Goal: Task Accomplishment & Management: Manage account settings

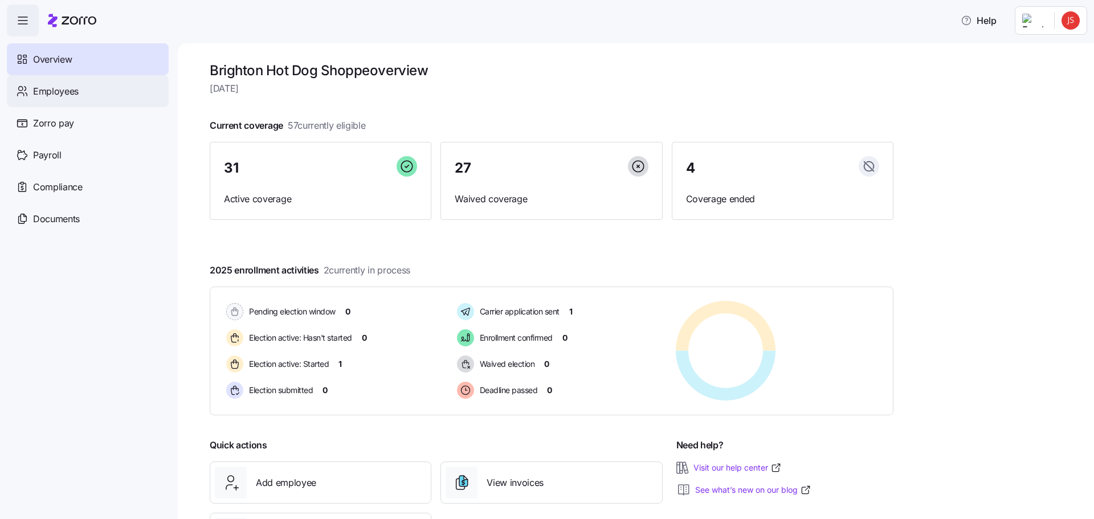
click at [75, 95] on span "Employees" at bounding box center [56, 91] width 46 height 14
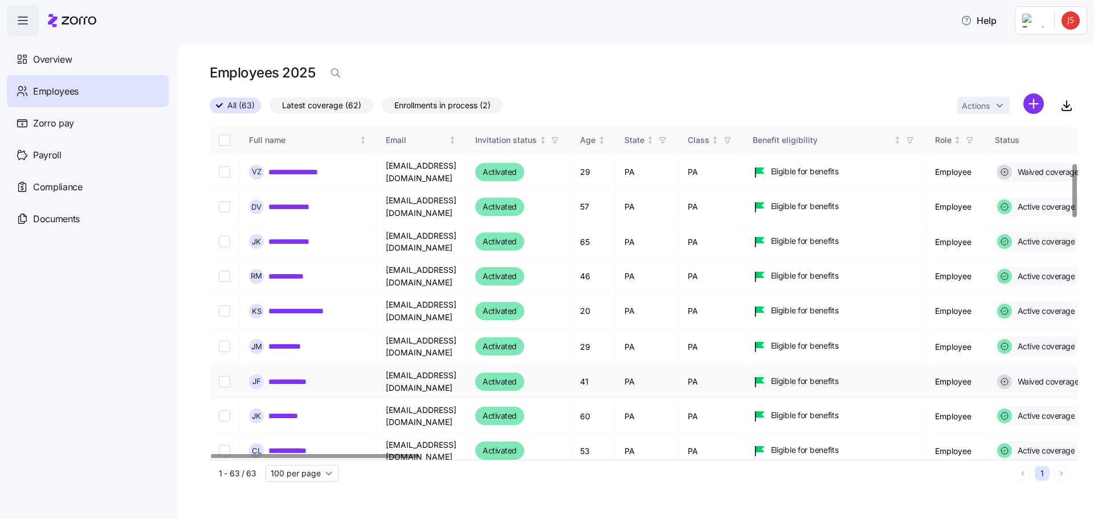
scroll to position [228, 0]
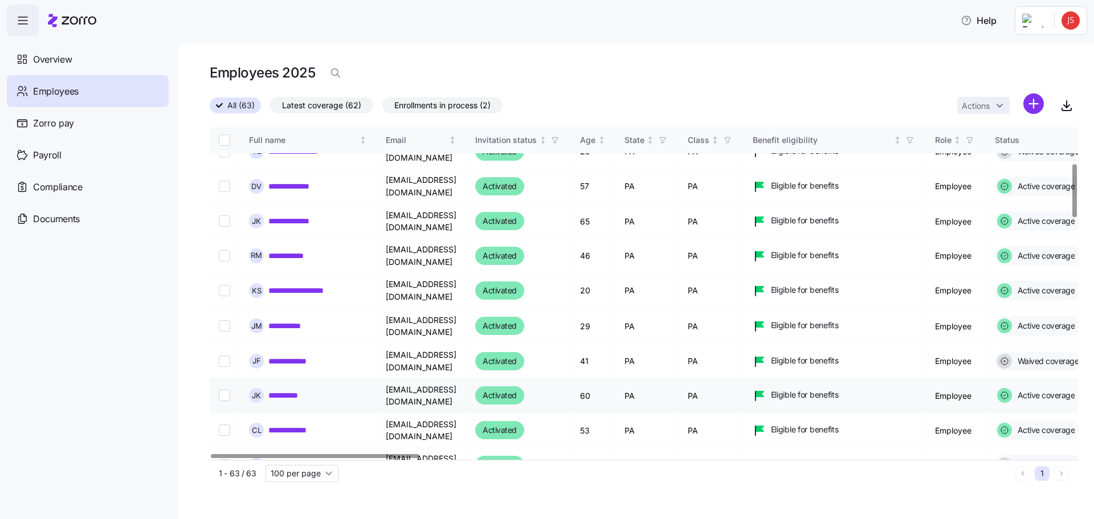
click at [290, 390] on link "**********" at bounding box center [289, 395] width 42 height 11
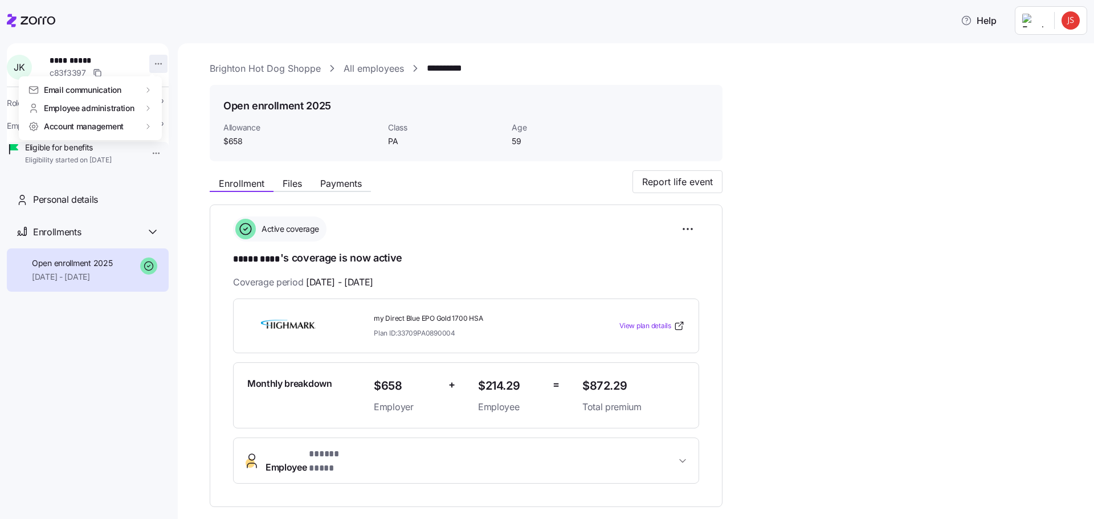
click at [157, 63] on html "**********" at bounding box center [547, 256] width 1094 height 512
click at [198, 108] on div "Terminate employee" at bounding box center [204, 109] width 76 height 13
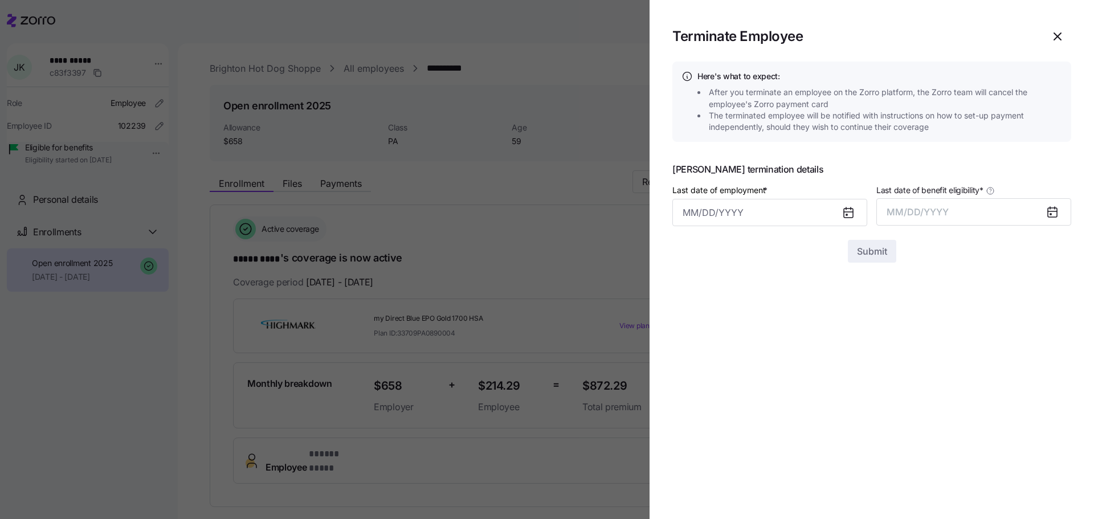
click at [848, 214] on icon at bounding box center [848, 213] width 9 height 9
click at [782, 215] on input "Last date of employment *" at bounding box center [769, 212] width 195 height 27
click at [693, 334] on button "6" at bounding box center [696, 334] width 27 height 27
type input "[DATE]"
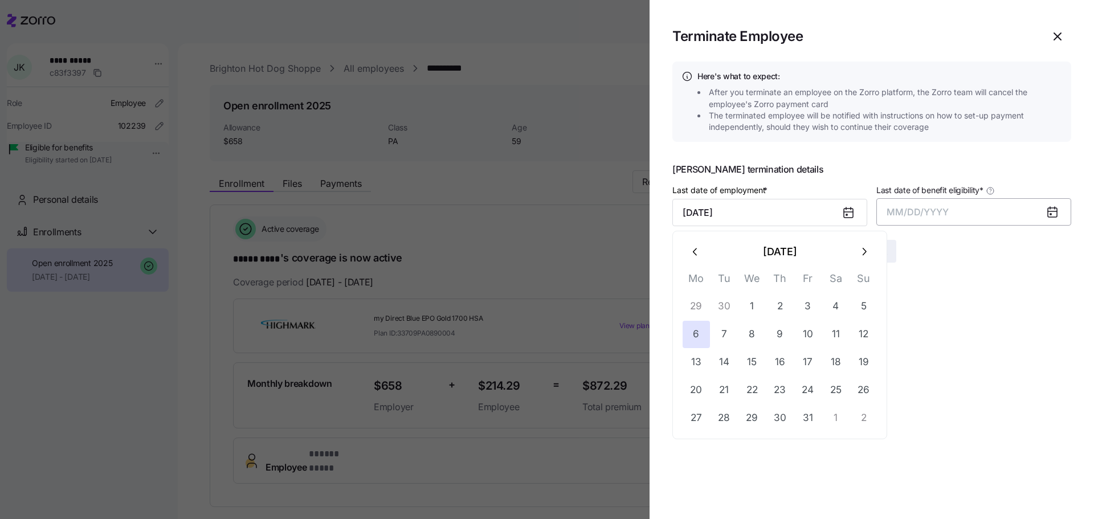
click at [933, 211] on span "MM/DD/YYYY" at bounding box center [918, 211] width 62 height 11
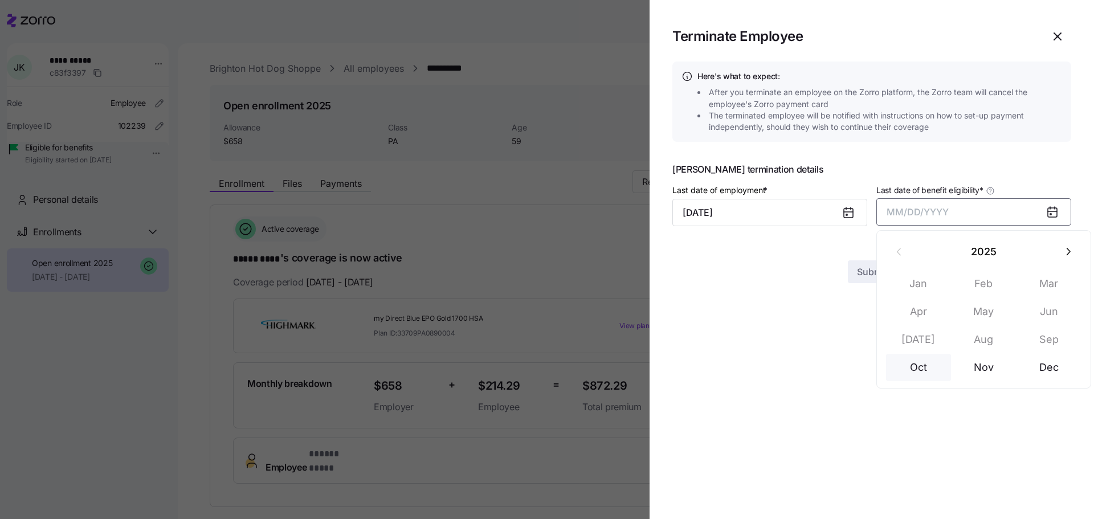
click at [923, 368] on button "Oct" at bounding box center [918, 367] width 65 height 27
click at [782, 218] on input "[DATE]" at bounding box center [769, 212] width 195 height 27
click at [1058, 34] on icon "button" at bounding box center [1058, 37] width 14 height 14
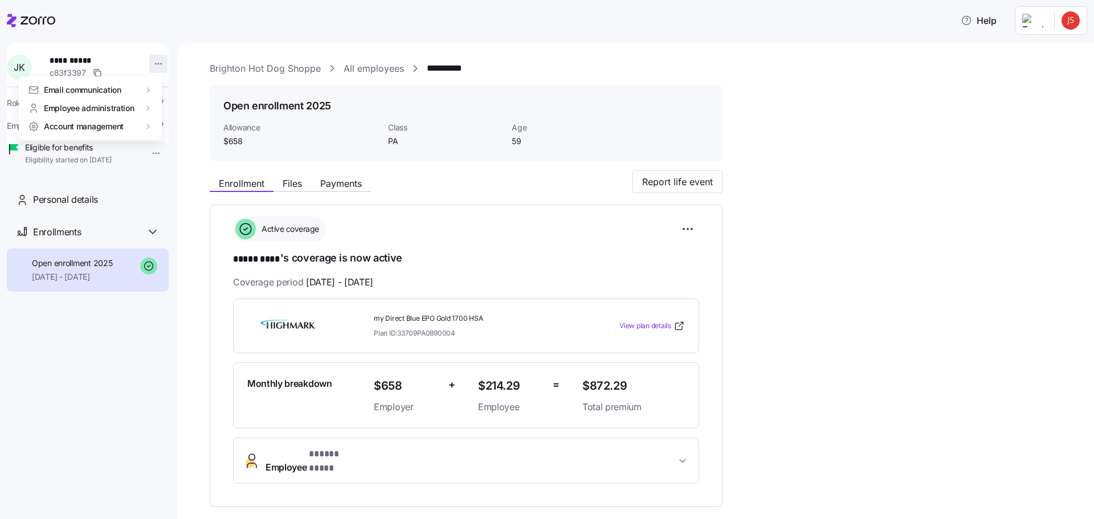
click at [155, 61] on html "**********" at bounding box center [547, 256] width 1094 height 512
click at [189, 109] on div "Terminate employee" at bounding box center [204, 109] width 76 height 13
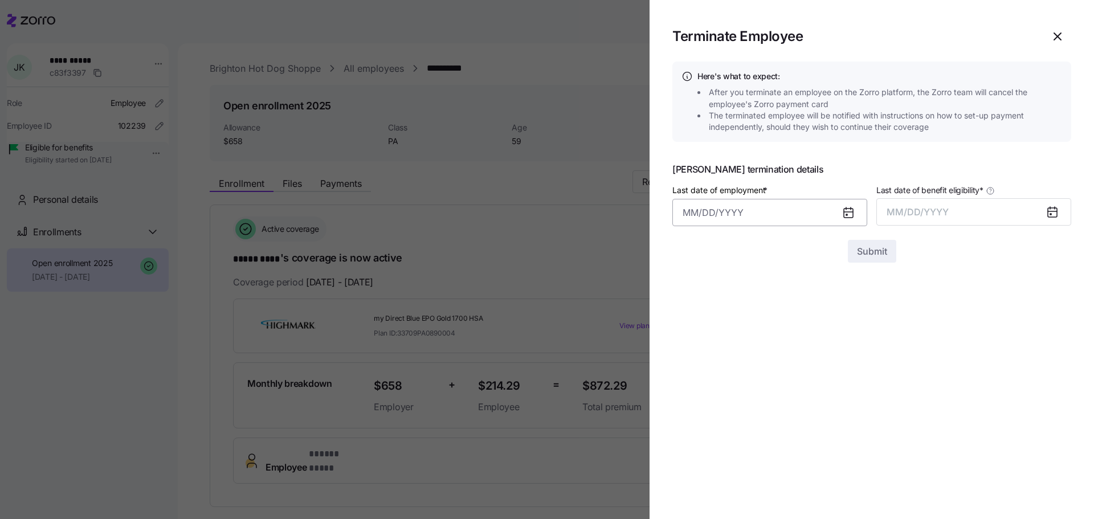
click at [793, 219] on input "Last date of employment *" at bounding box center [769, 212] width 195 height 27
click at [692, 309] on button "29" at bounding box center [696, 306] width 27 height 27
click at [847, 211] on icon at bounding box center [848, 213] width 9 height 9
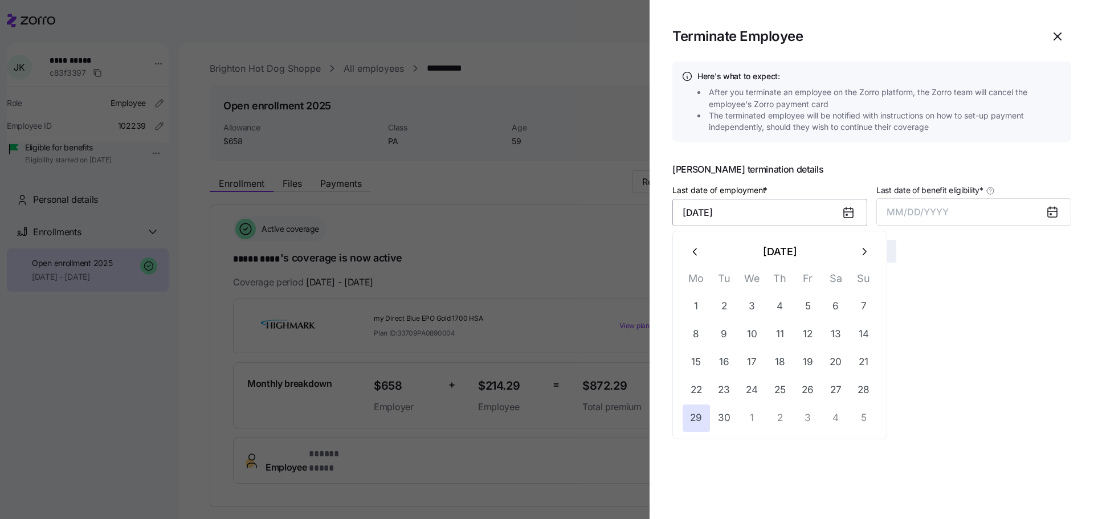
click at [795, 217] on input "[DATE]" at bounding box center [769, 212] width 195 height 27
click at [725, 422] on button "30" at bounding box center [724, 418] width 27 height 27
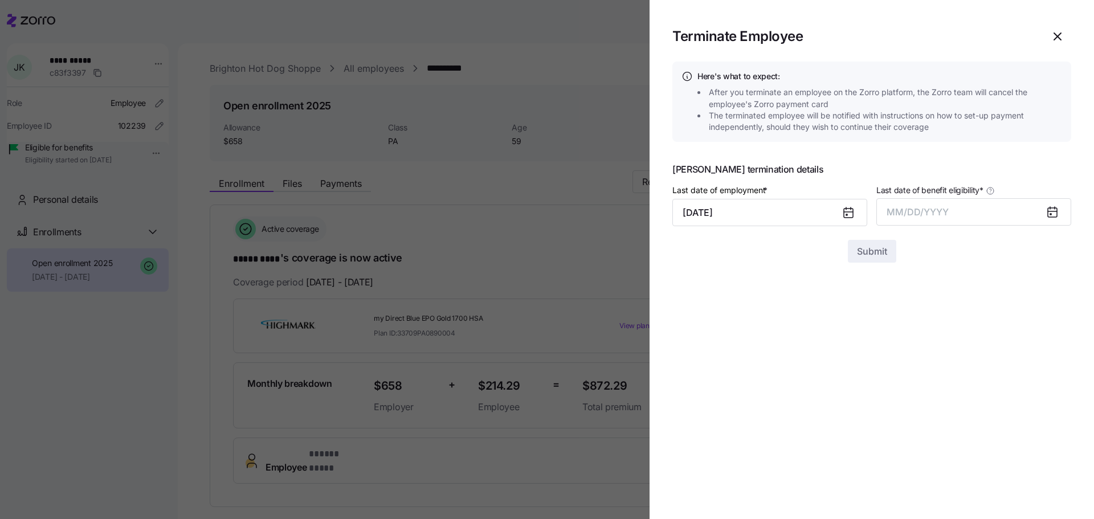
click at [848, 213] on icon at bounding box center [848, 213] width 9 height 9
click at [783, 211] on input "[DATE]" at bounding box center [769, 212] width 195 height 27
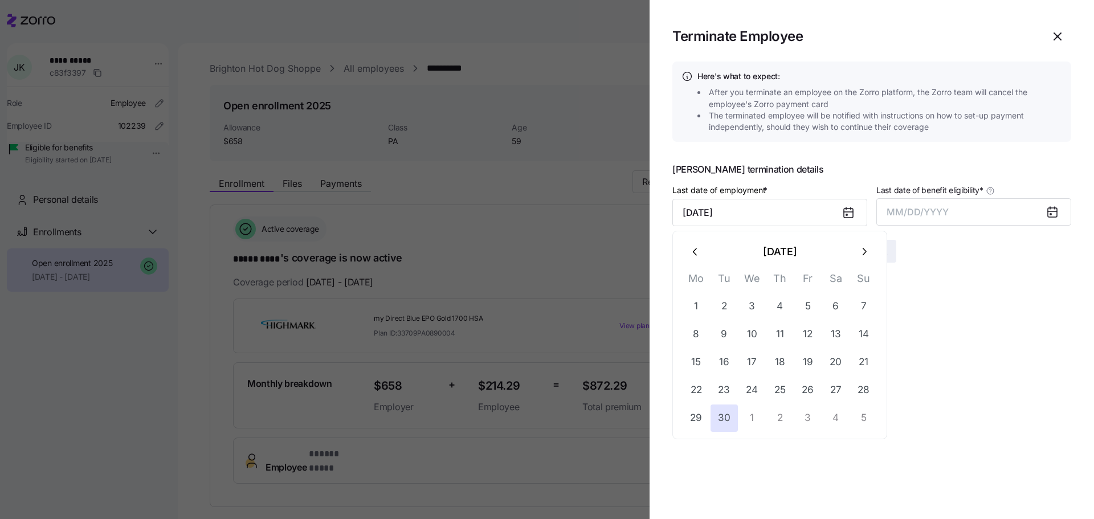
click at [861, 254] on icon "button" at bounding box center [864, 252] width 13 height 13
click at [693, 335] on button "6" at bounding box center [696, 334] width 27 height 27
type input "[DATE]"
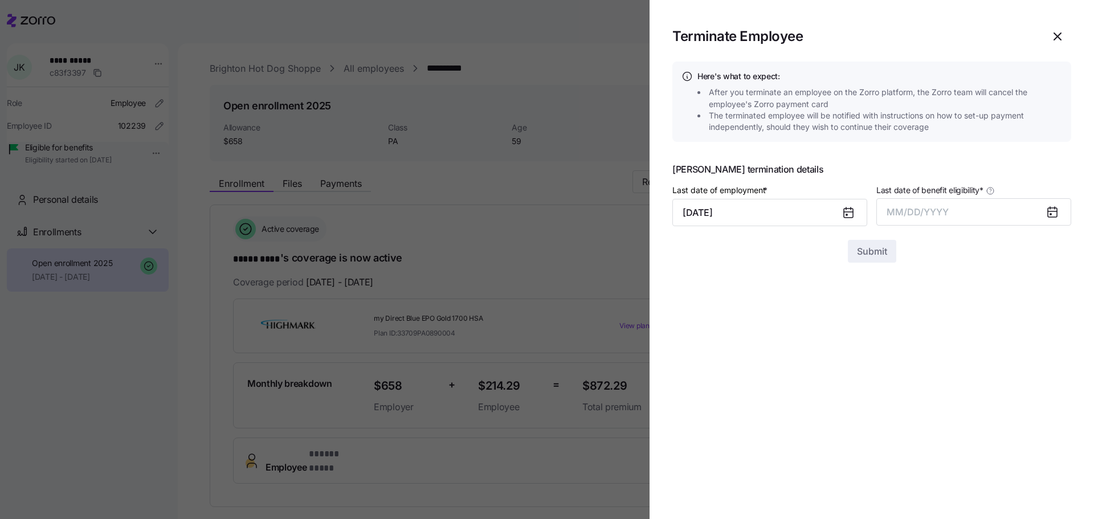
click at [876, 432] on section "Terminate Employee Here's what to expect: After you terminate an employee on th…" at bounding box center [872, 259] width 444 height 519
click at [925, 215] on span "MM/DD/YYYY" at bounding box center [918, 211] width 62 height 11
click at [920, 368] on button "Oct" at bounding box center [918, 367] width 65 height 27
click at [1057, 36] on icon "button" at bounding box center [1057, 36] width 7 height 7
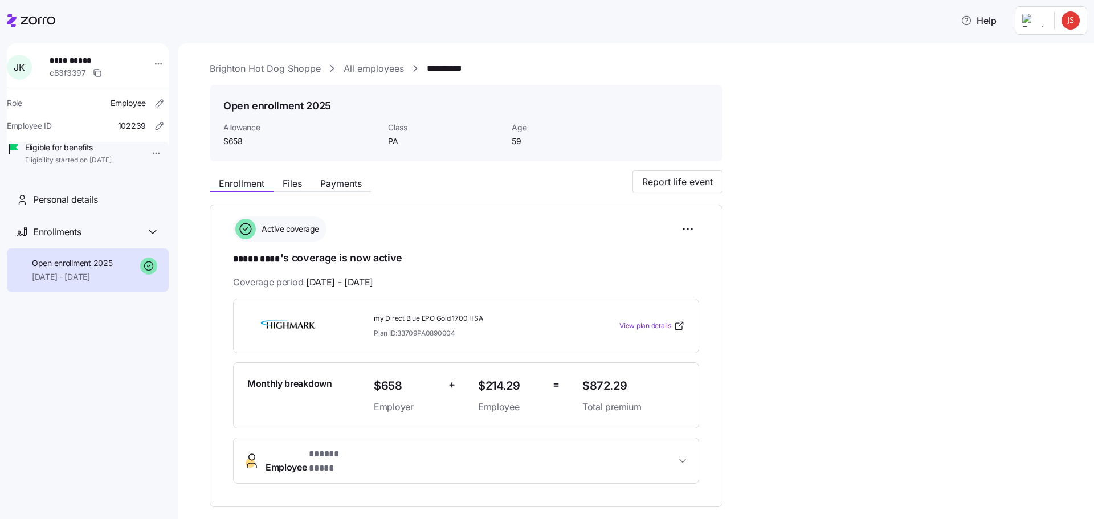
click at [882, 335] on div "**********" at bounding box center [644, 409] width 868 height 479
click at [1066, 18] on html "**********" at bounding box center [547, 256] width 1094 height 512
click at [1038, 89] on div "Log out" at bounding box center [1025, 87] width 44 height 13
